Goal: Task Accomplishment & Management: Use online tool/utility

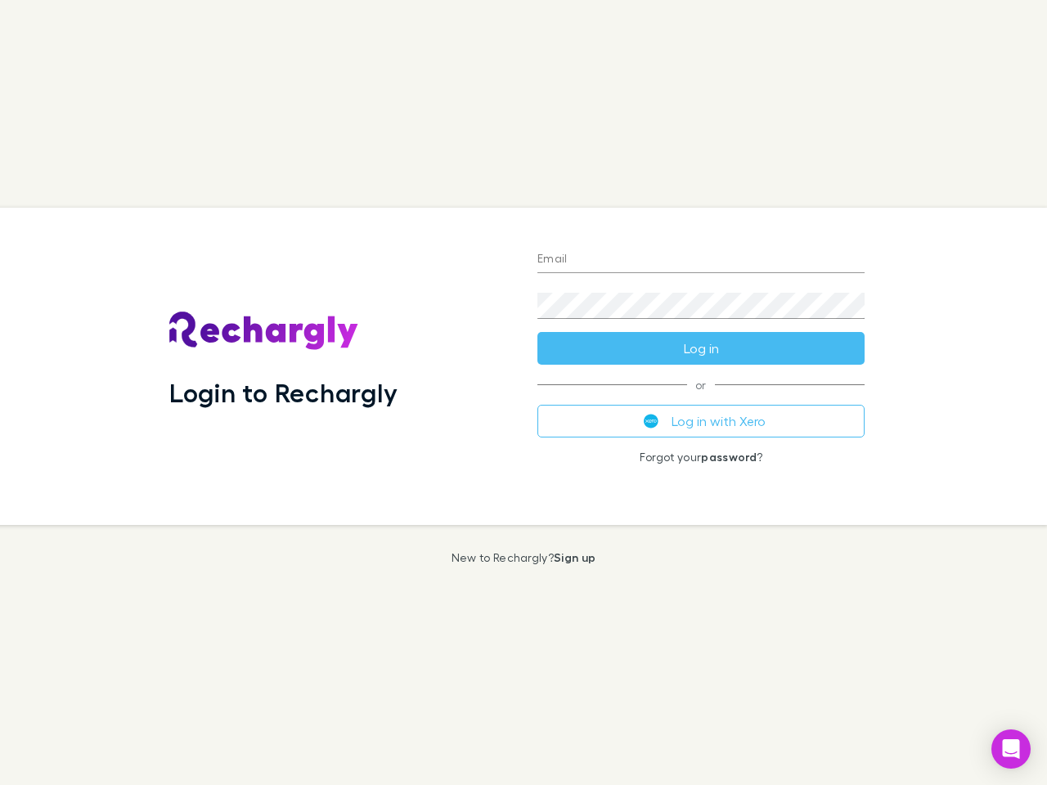
click at [524, 393] on div "Login to Rechargly" at bounding box center [340, 366] width 368 height 317
click at [701, 260] on input "Email" at bounding box center [700, 260] width 327 height 26
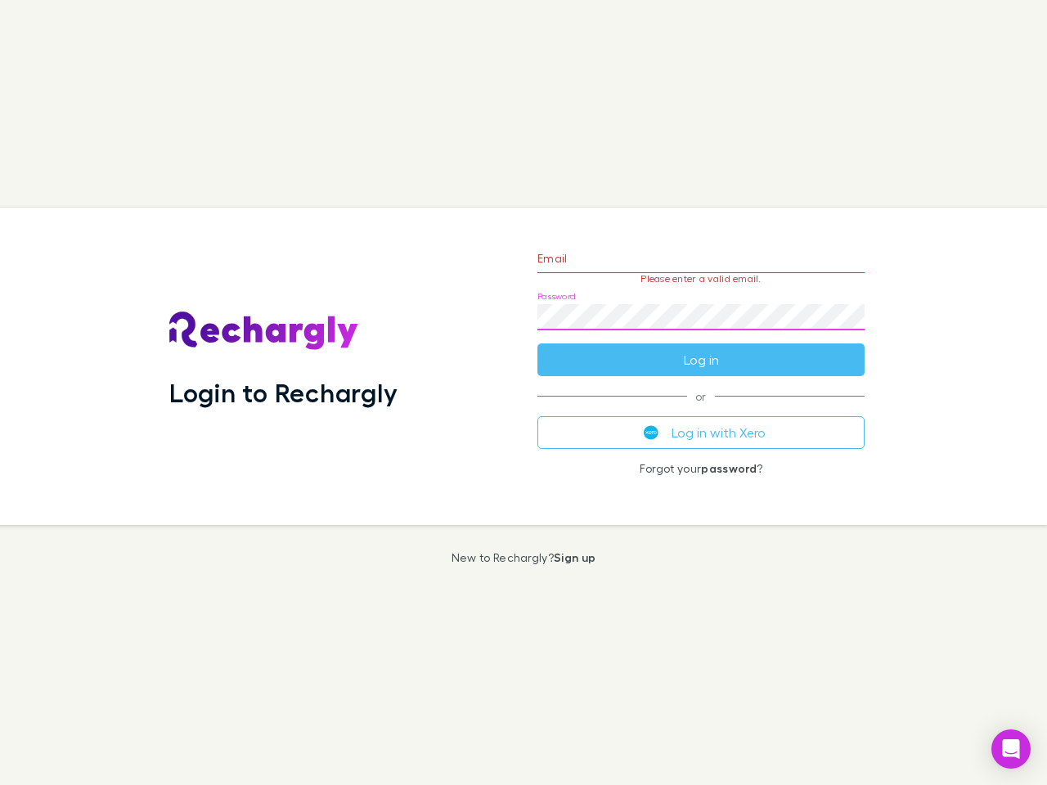
click at [701, 348] on form "Email Please enter a valid email. Password Log in" at bounding box center [700, 305] width 327 height 142
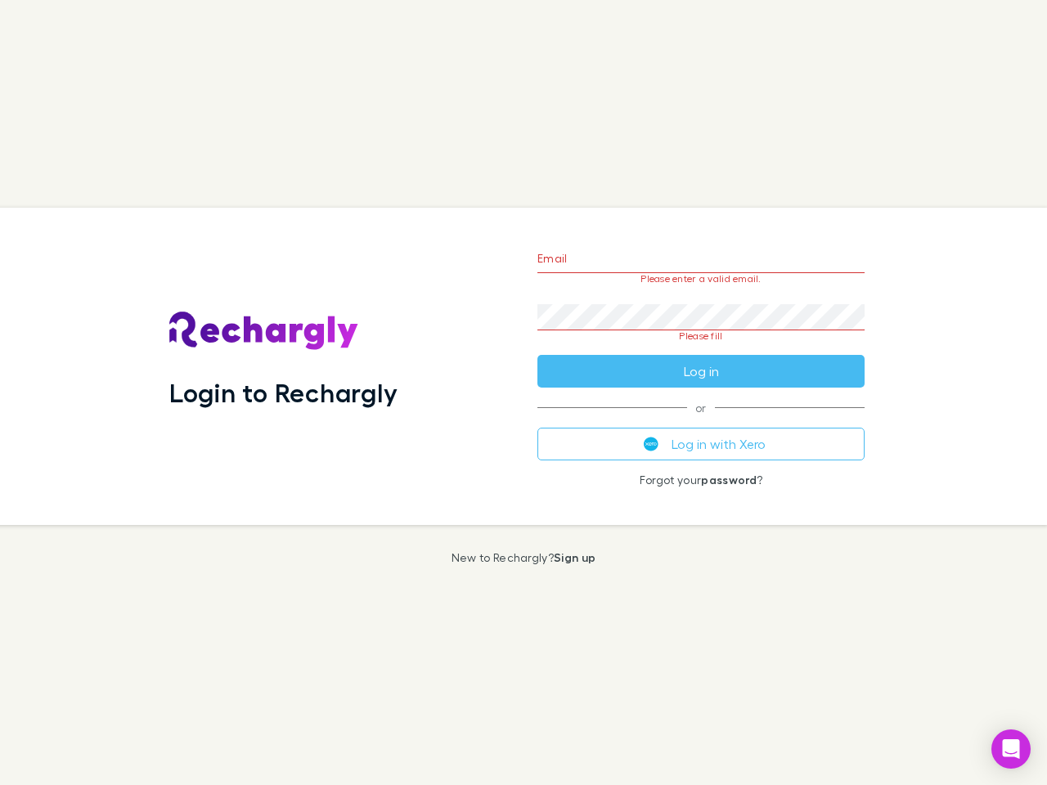
click at [701, 421] on div "Email Please enter a valid email. Password Please fill Log in or Log in with Xe…" at bounding box center [700, 366] width 353 height 317
click at [1011, 749] on icon "Open Intercom Messenger" at bounding box center [1011, 749] width 17 height 20
